Goal: Task Accomplishment & Management: Complete application form

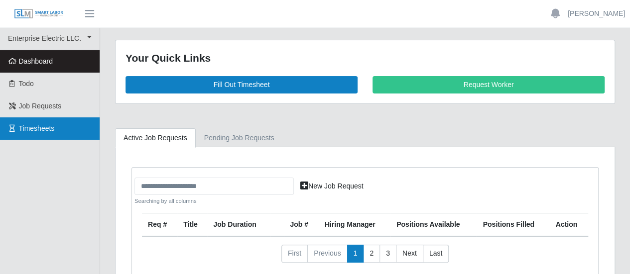
click at [58, 131] on link "Timesheets" at bounding box center [50, 129] width 100 height 22
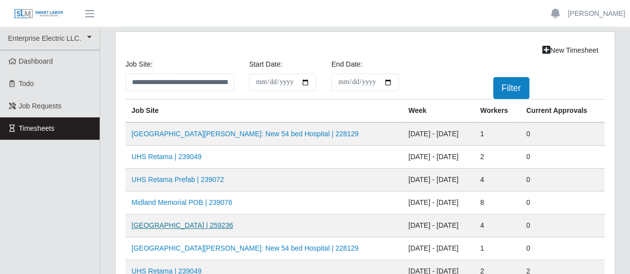
click at [182, 225] on link "[GEOGRAPHIC_DATA] | 259236" at bounding box center [182, 226] width 102 height 8
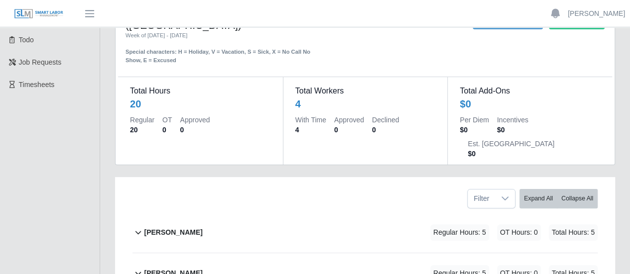
scroll to position [44, 0]
click at [191, 228] on b "David Balmaceda Rios" at bounding box center [173, 233] width 58 height 10
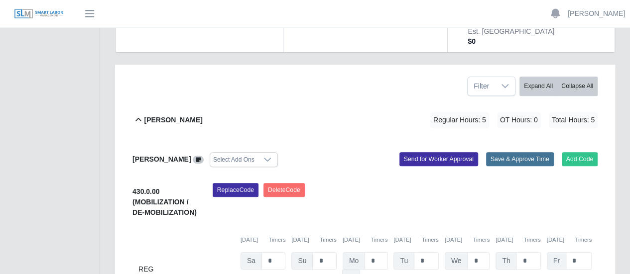
scroll to position [143, 0]
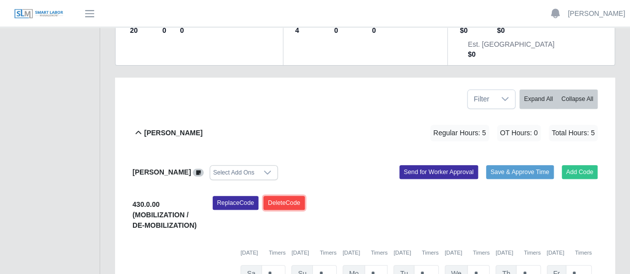
click at [274, 196] on button "Delete Code" at bounding box center [283, 203] width 41 height 14
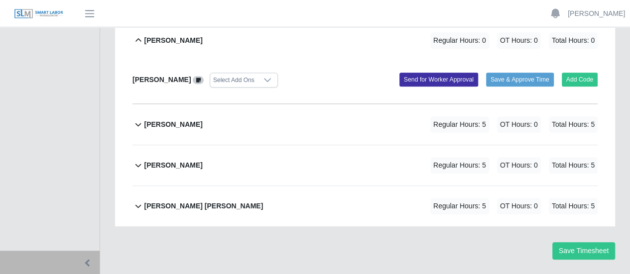
click at [187, 120] on b "Joseph Sanchez" at bounding box center [173, 125] width 58 height 10
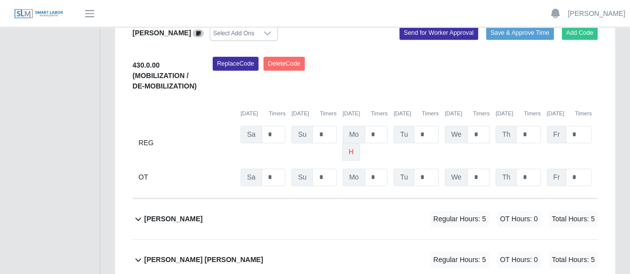
scroll to position [320, 0]
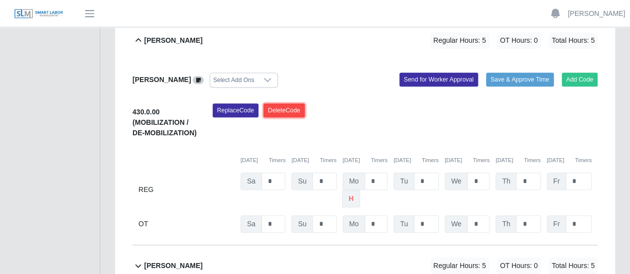
drag, startPoint x: 296, startPoint y: 88, endPoint x: 335, endPoint y: 69, distance: 43.2
click at [296, 104] on button "Delete Code" at bounding box center [283, 111] width 41 height 14
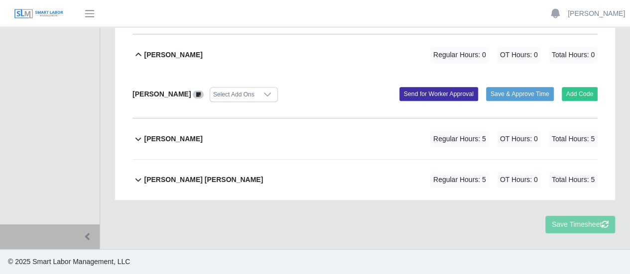
scroll to position [279, 0]
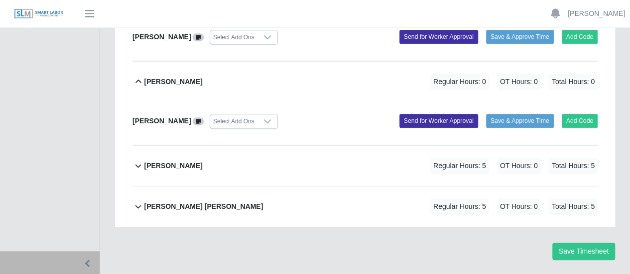
click at [185, 161] on b "[PERSON_NAME]" at bounding box center [173, 166] width 58 height 10
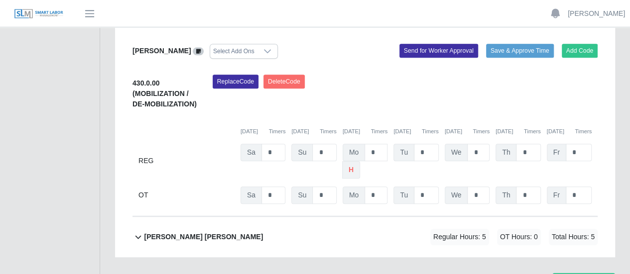
scroll to position [413, 0]
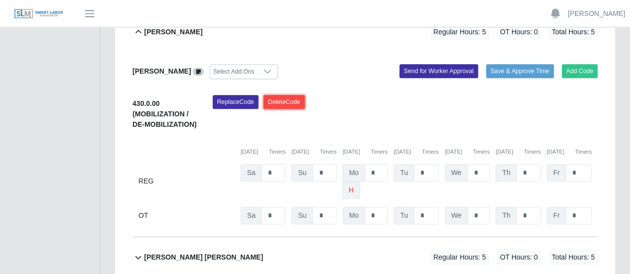
click at [292, 95] on button "Delete Code" at bounding box center [283, 102] width 41 height 14
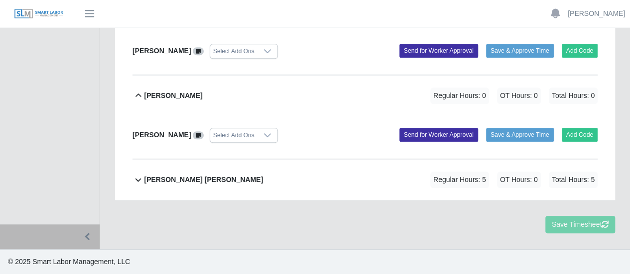
scroll to position [272, 0]
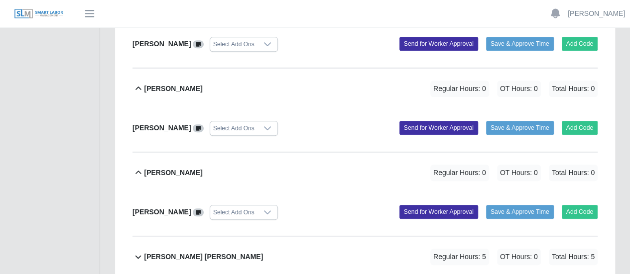
click at [205, 252] on b "[PERSON_NAME] [PERSON_NAME]" at bounding box center [203, 257] width 119 height 10
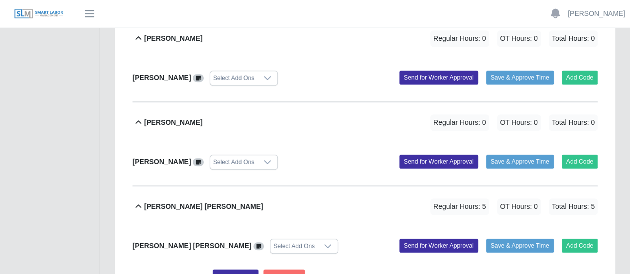
scroll to position [372, 0]
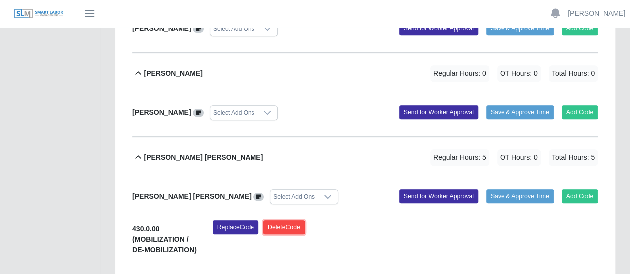
click at [289, 221] on button "Delete Code" at bounding box center [283, 228] width 41 height 14
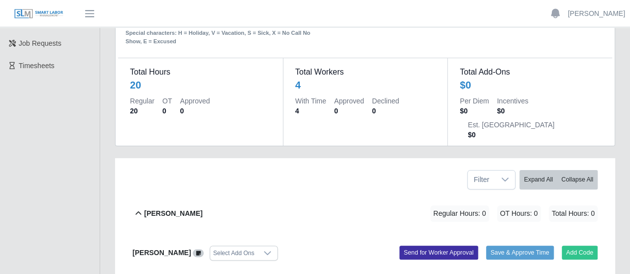
scroll to position [0, 0]
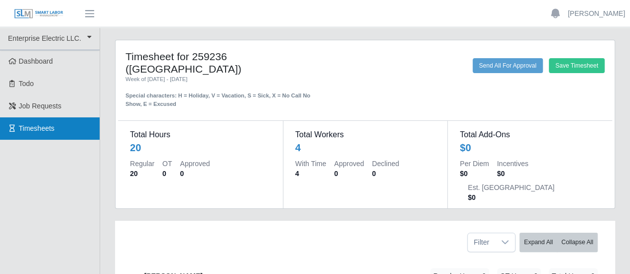
click at [44, 128] on span "Timesheets" at bounding box center [37, 129] width 36 height 8
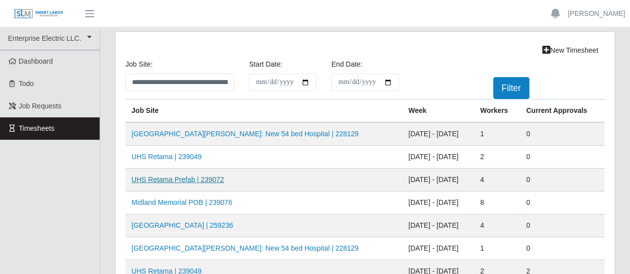
click at [169, 180] on link "UHS Retama Prefab | 239072" at bounding box center [177, 180] width 93 height 8
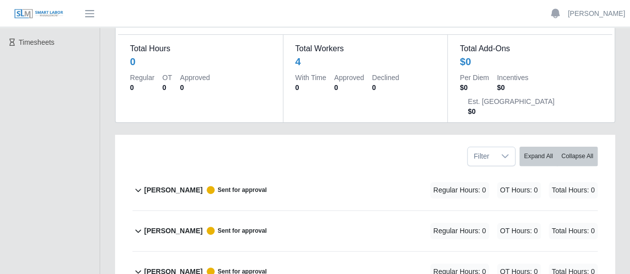
scroll to position [100, 0]
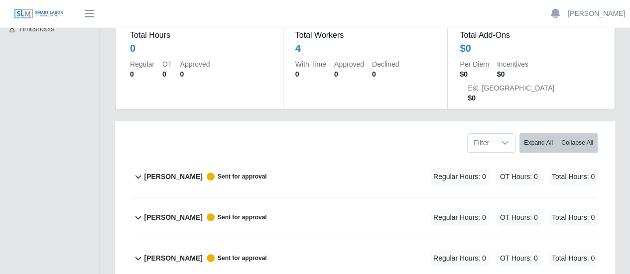
click at [194, 172] on b "[PERSON_NAME]" at bounding box center [173, 177] width 58 height 10
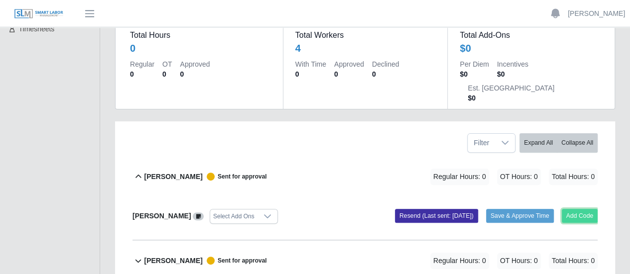
click at [576, 209] on button "Add Code" at bounding box center [580, 216] width 36 height 14
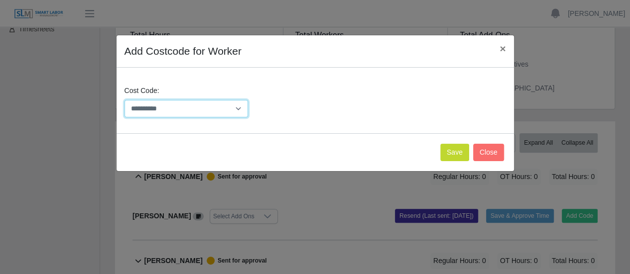
click at [201, 110] on select "**********" at bounding box center [187, 108] width 124 height 17
select select "**********"
click at [125, 100] on select "**********" at bounding box center [187, 108] width 124 height 17
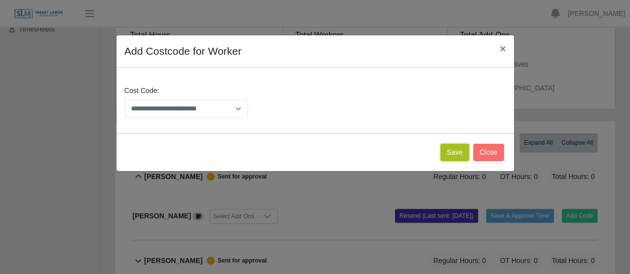
click at [459, 150] on button "Save" at bounding box center [454, 152] width 29 height 17
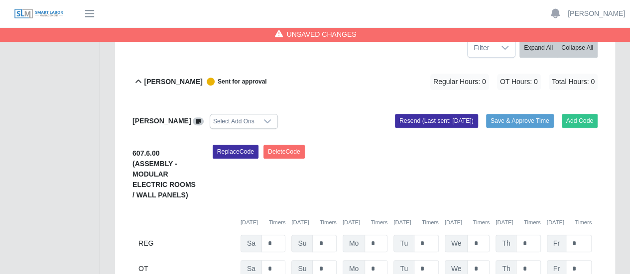
scroll to position [199, 0]
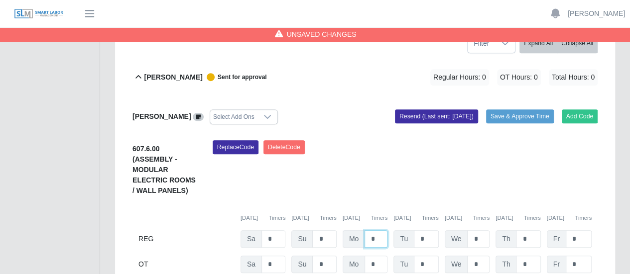
drag, startPoint x: 375, startPoint y: 212, endPoint x: 361, endPoint y: 213, distance: 13.5
click at [361, 231] on div "Mo *" at bounding box center [365, 239] width 45 height 17
type input "*"
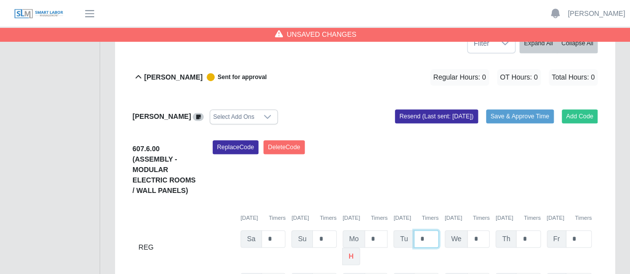
drag, startPoint x: 416, startPoint y: 213, endPoint x: 406, endPoint y: 213, distance: 10.0
click at [410, 231] on div "Tu *" at bounding box center [415, 239] width 45 height 17
type input "*"
click at [484, 231] on input "*" at bounding box center [478, 239] width 22 height 17
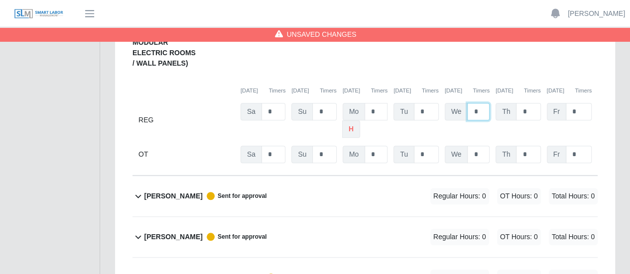
scroll to position [349, 0]
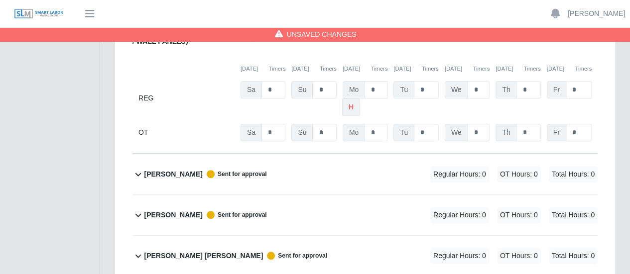
click at [169, 169] on b "[PERSON_NAME]" at bounding box center [173, 174] width 58 height 10
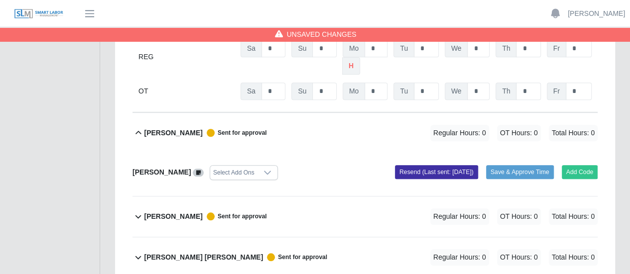
scroll to position [391, 0]
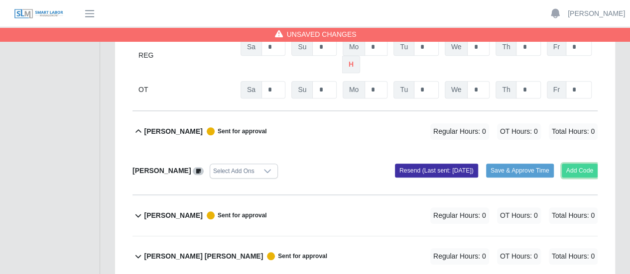
click at [572, 164] on button "Add Code" at bounding box center [580, 171] width 36 height 14
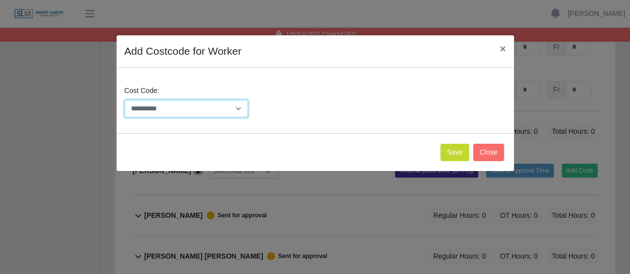
click at [195, 111] on select "**********" at bounding box center [187, 108] width 124 height 17
select select "**********"
click at [125, 100] on select "**********" at bounding box center [187, 108] width 124 height 17
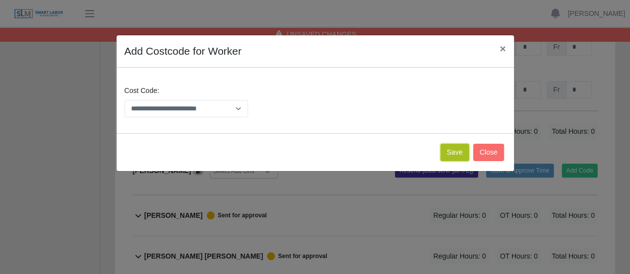
click at [460, 152] on button "Save" at bounding box center [454, 152] width 29 height 17
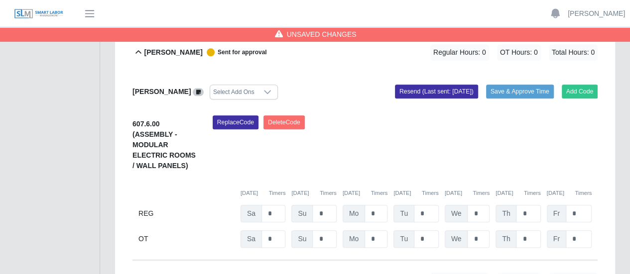
scroll to position [486, 0]
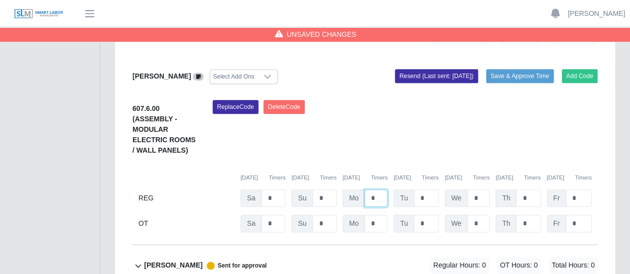
drag, startPoint x: 378, startPoint y: 173, endPoint x: 349, endPoint y: 170, distance: 29.0
type input "*"
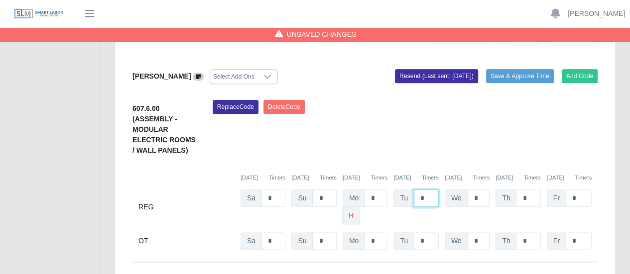
drag, startPoint x: 425, startPoint y: 172, endPoint x: 415, endPoint y: 171, distance: 10.0
type input "*"
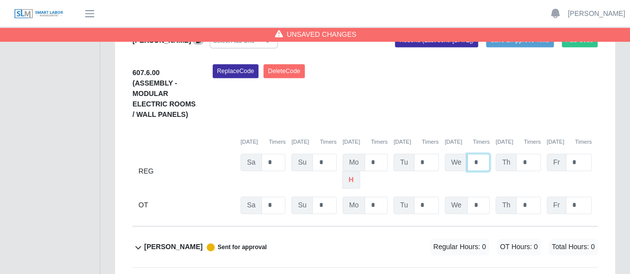
scroll to position [586, 0]
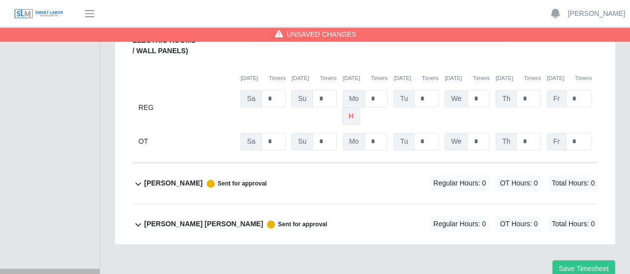
click at [191, 178] on b "[PERSON_NAME]" at bounding box center [173, 183] width 58 height 10
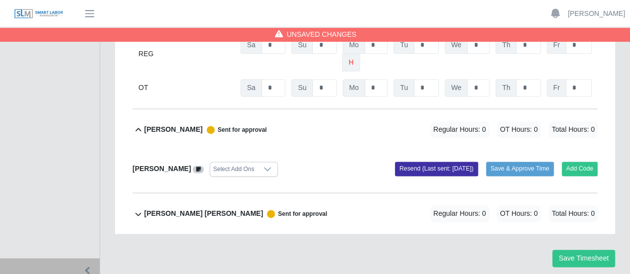
scroll to position [645, 0]
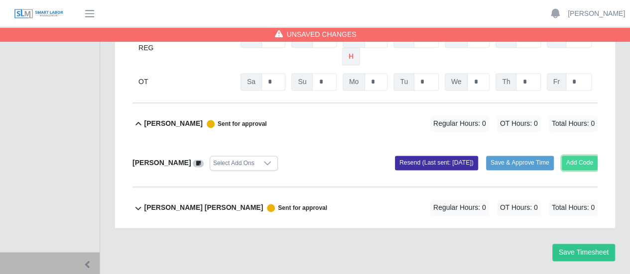
click at [583, 156] on button "Add Code" at bounding box center [580, 163] width 36 height 14
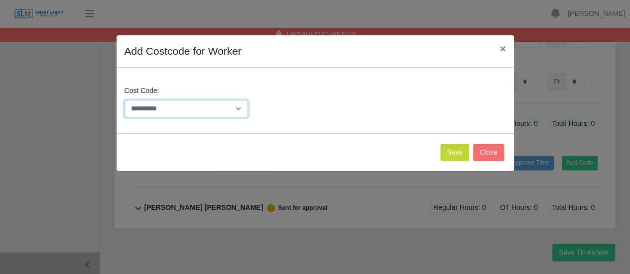
click at [183, 112] on select "**********" at bounding box center [187, 108] width 124 height 17
select select "**********"
click at [125, 100] on select "**********" at bounding box center [187, 108] width 124 height 17
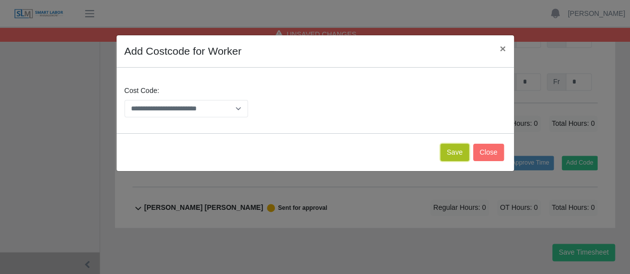
click at [452, 155] on button "Save" at bounding box center [454, 152] width 29 height 17
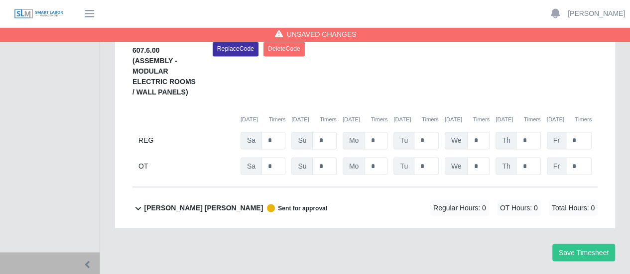
scroll to position [741, 0]
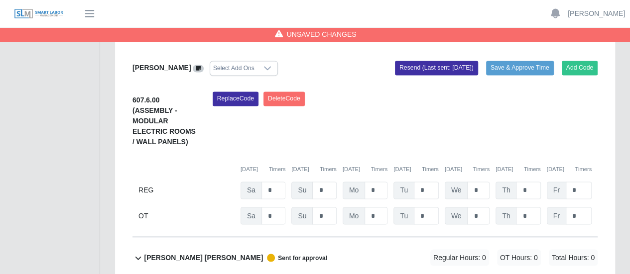
click at [177, 252] on b "[PERSON_NAME] [PERSON_NAME]" at bounding box center [203, 257] width 119 height 10
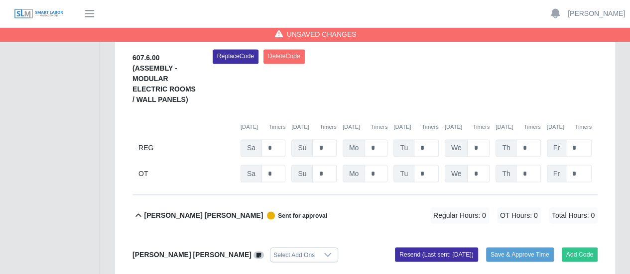
scroll to position [783, 0]
click at [586, 247] on button "Add Code" at bounding box center [580, 254] width 36 height 14
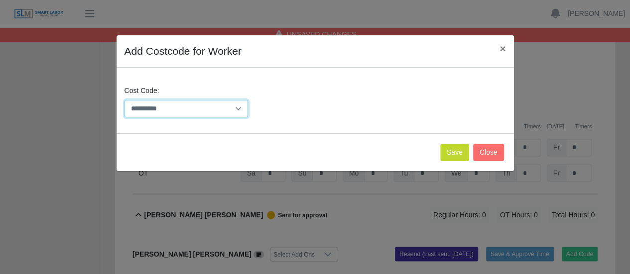
click at [190, 111] on select "**********" at bounding box center [187, 108] width 124 height 17
select select "**********"
click at [125, 100] on select "**********" at bounding box center [187, 108] width 124 height 17
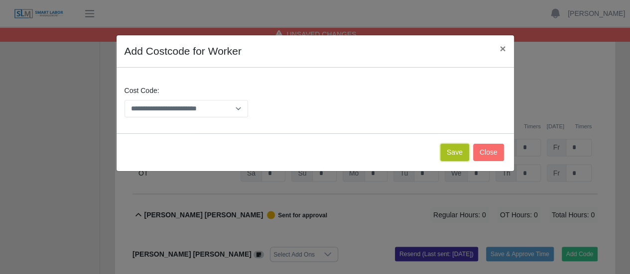
click at [460, 153] on button "Save" at bounding box center [454, 152] width 29 height 17
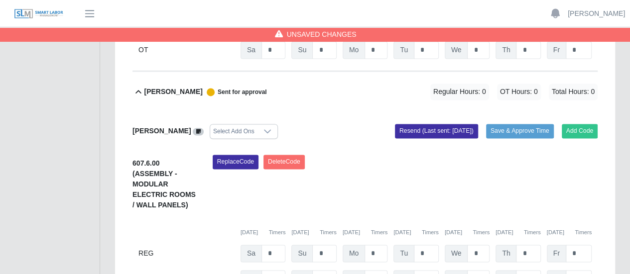
scroll to position [679, 0]
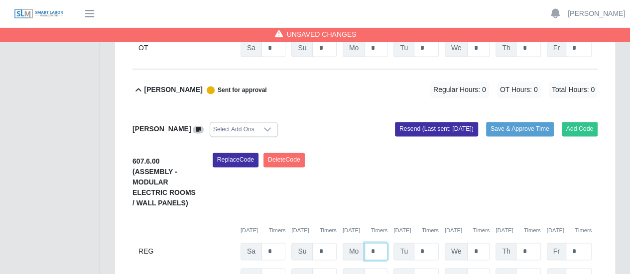
drag, startPoint x: 378, startPoint y: 223, endPoint x: 356, endPoint y: 222, distance: 22.9
type input "*"
drag, startPoint x: 426, startPoint y: 221, endPoint x: 397, endPoint y: 223, distance: 28.5
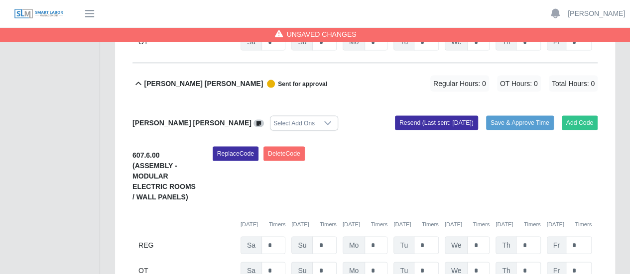
scroll to position [978, 0]
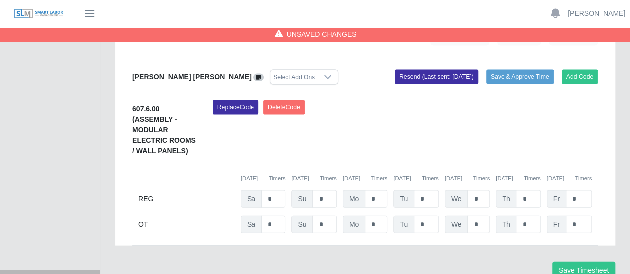
type input "*"
drag, startPoint x: 376, startPoint y: 168, endPoint x: 361, endPoint y: 171, distance: 15.7
type input "*"
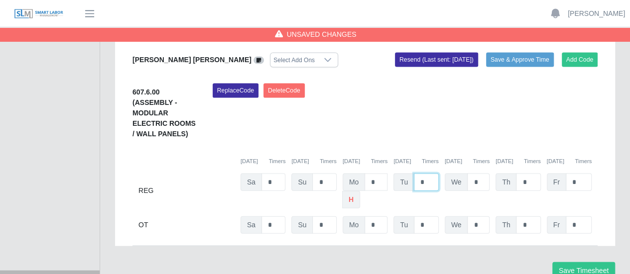
drag, startPoint x: 427, startPoint y: 154, endPoint x: 402, endPoint y: 155, distance: 24.9
type input "*"
click at [580, 262] on button "Save Timesheet" at bounding box center [583, 270] width 63 height 17
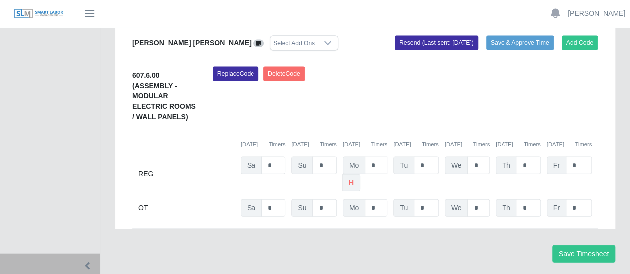
scroll to position [1012, 0]
